Goal: Information Seeking & Learning: Learn about a topic

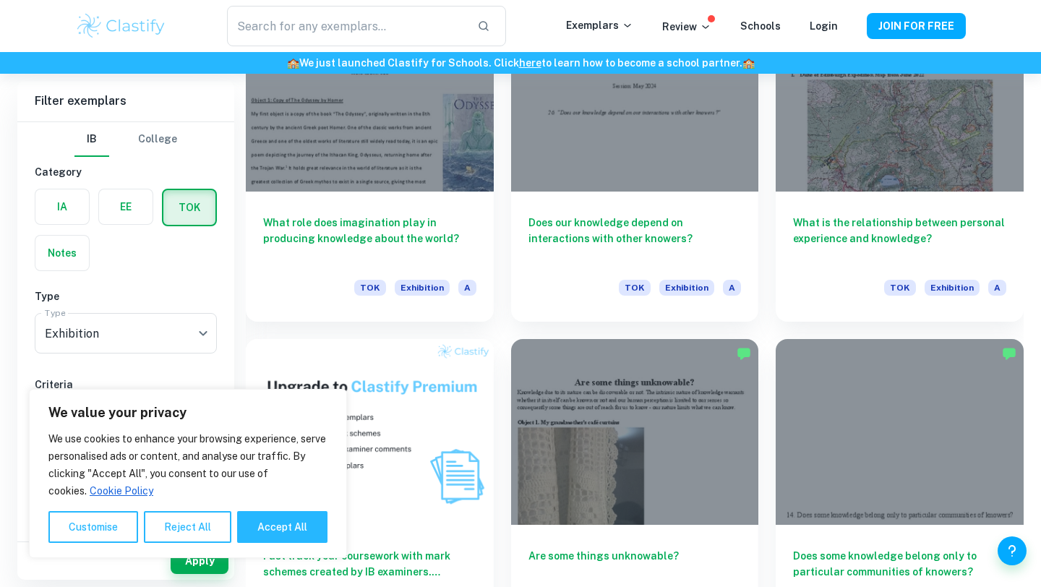
scroll to position [817, 0]
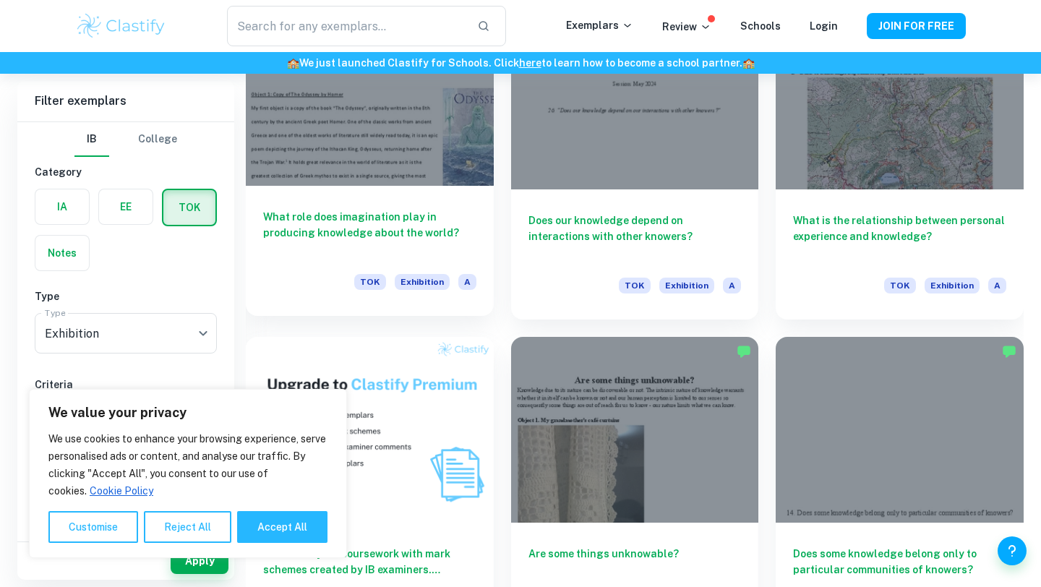
click at [430, 151] on div at bounding box center [370, 93] width 248 height 186
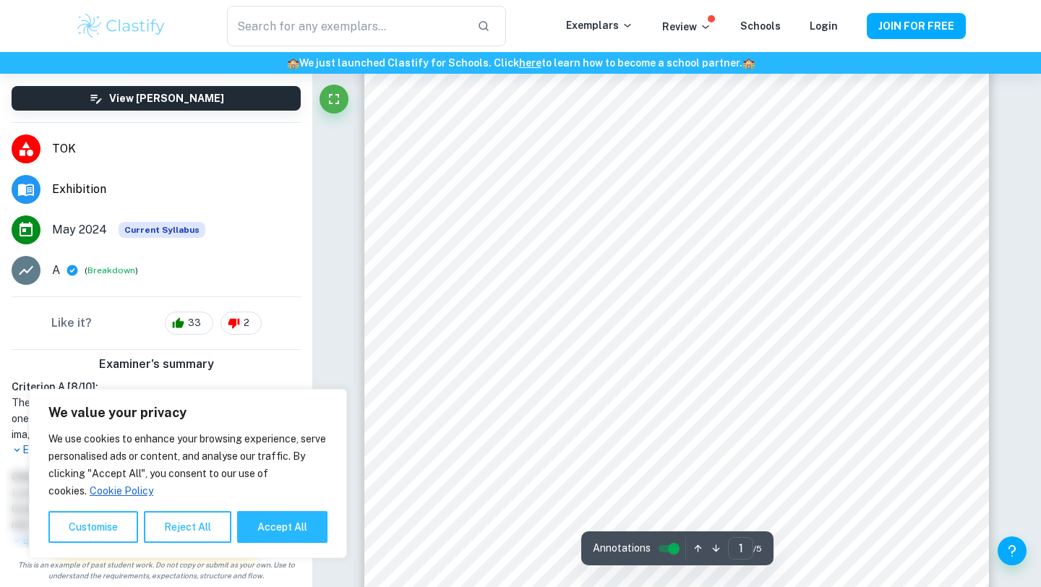
scroll to position [194, 0]
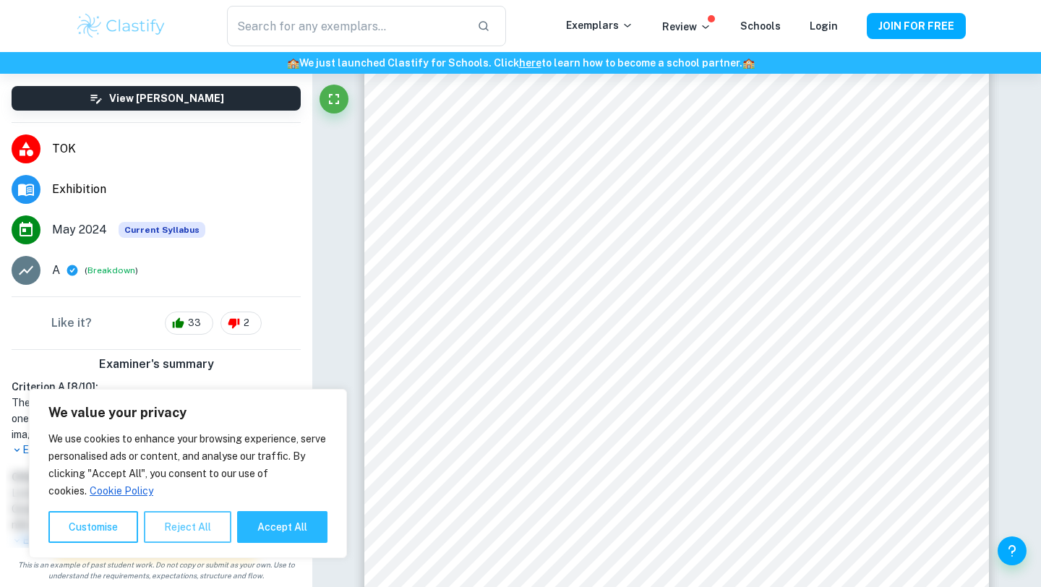
click at [197, 533] on button "Reject All" at bounding box center [187, 527] width 87 height 32
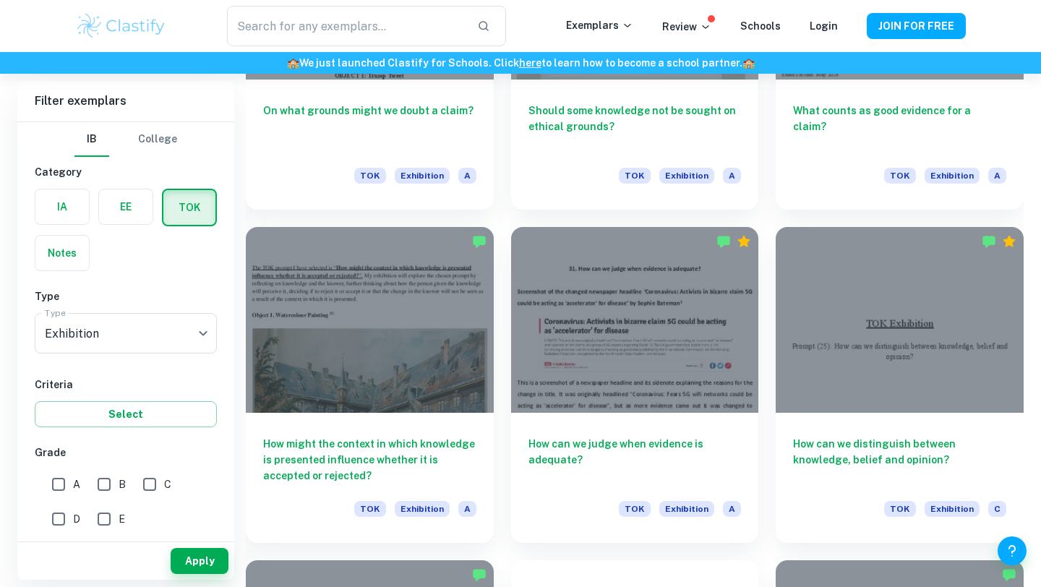
scroll to position [3595, 0]
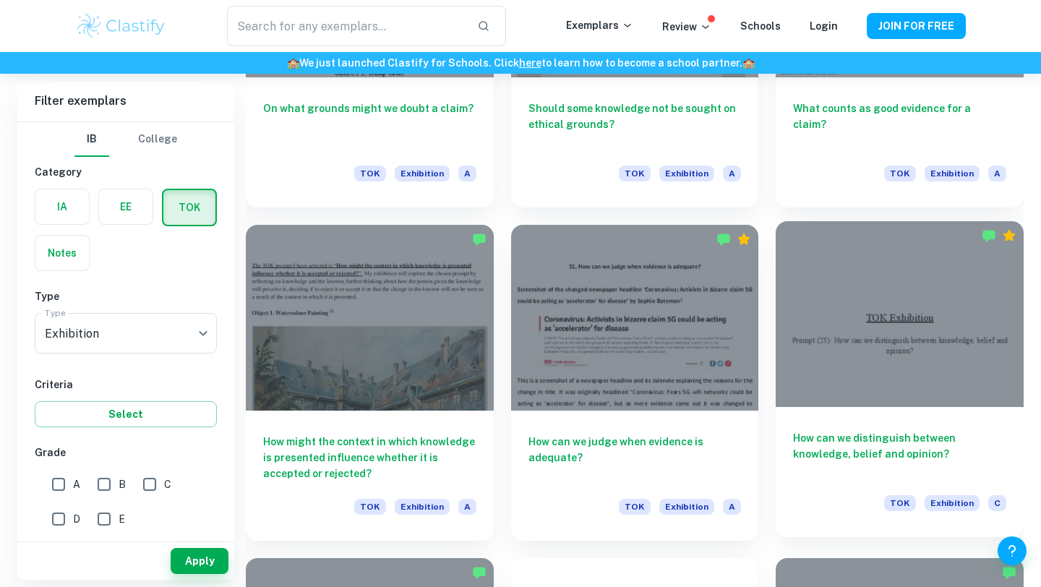
click at [881, 364] on div at bounding box center [900, 314] width 248 height 186
